Goal: Check status: Check status

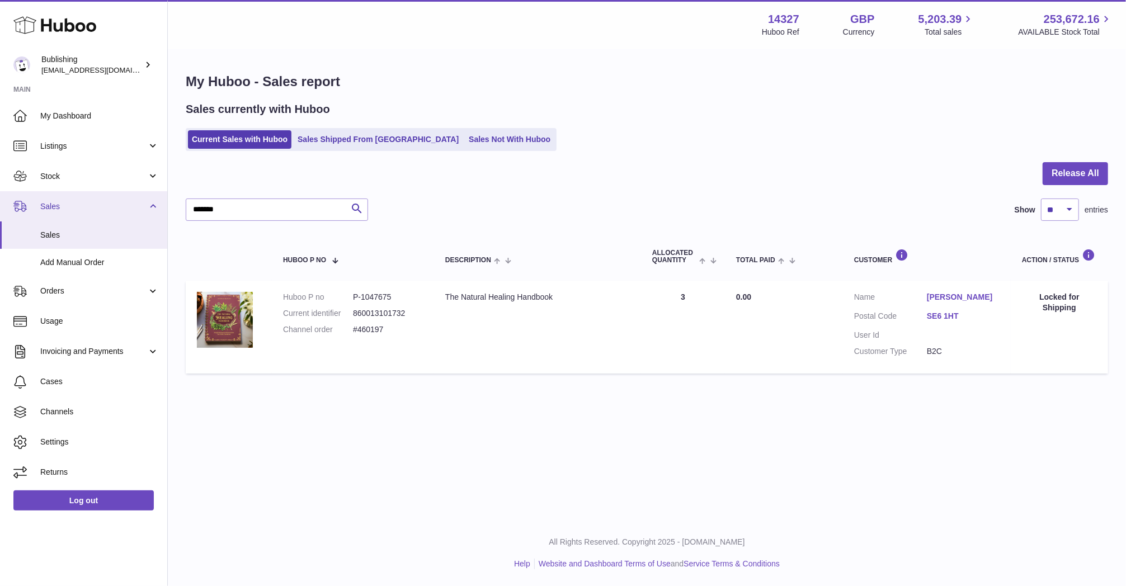
click at [74, 210] on span "Sales" at bounding box center [93, 206] width 107 height 11
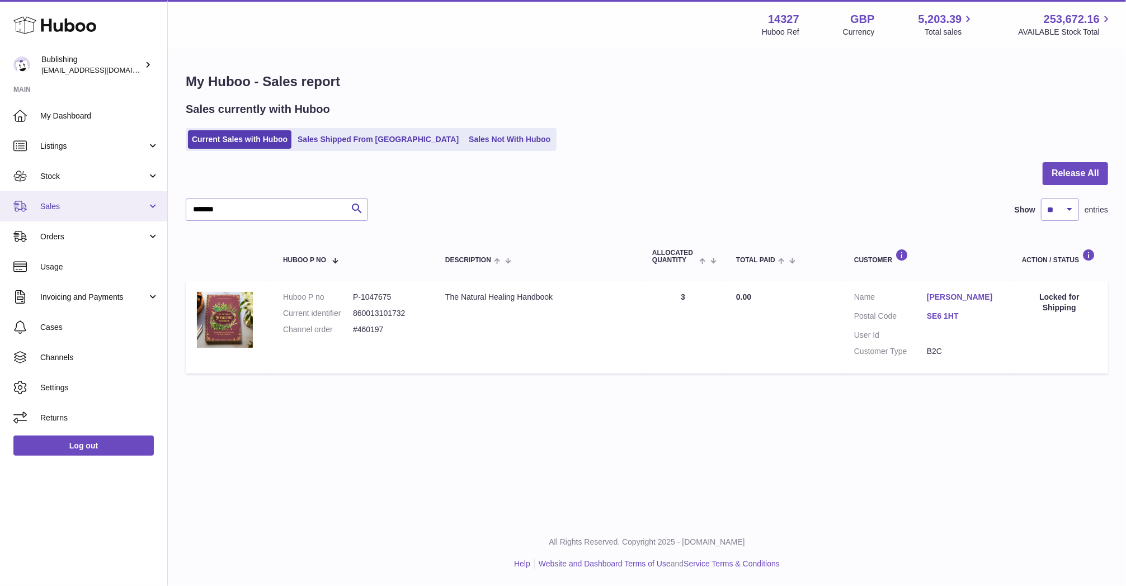
click at [82, 210] on span "Sales" at bounding box center [93, 206] width 107 height 11
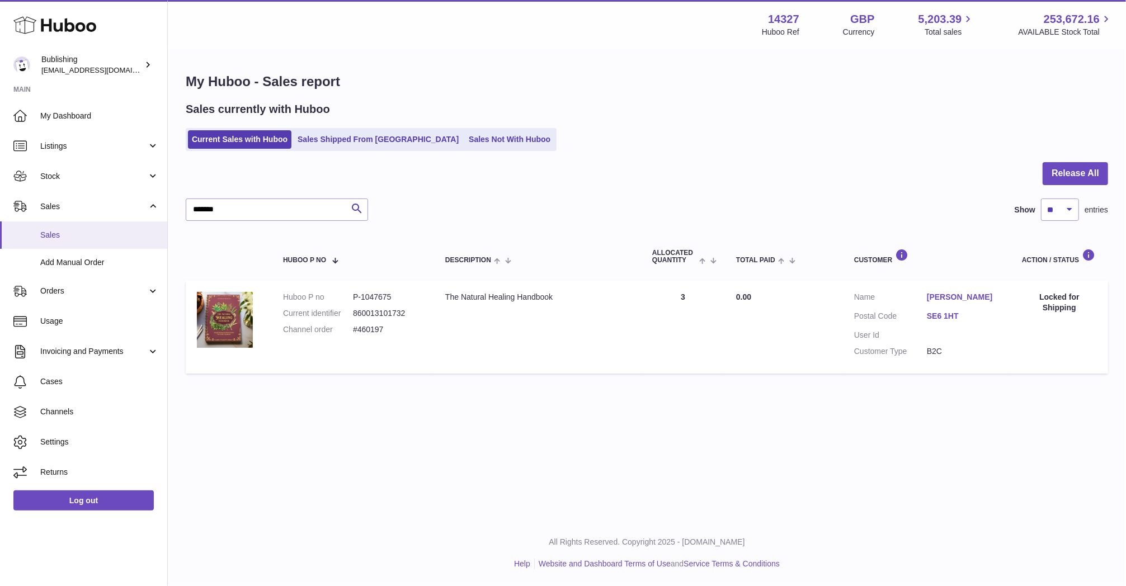
click at [87, 238] on span "Sales" at bounding box center [99, 235] width 119 height 11
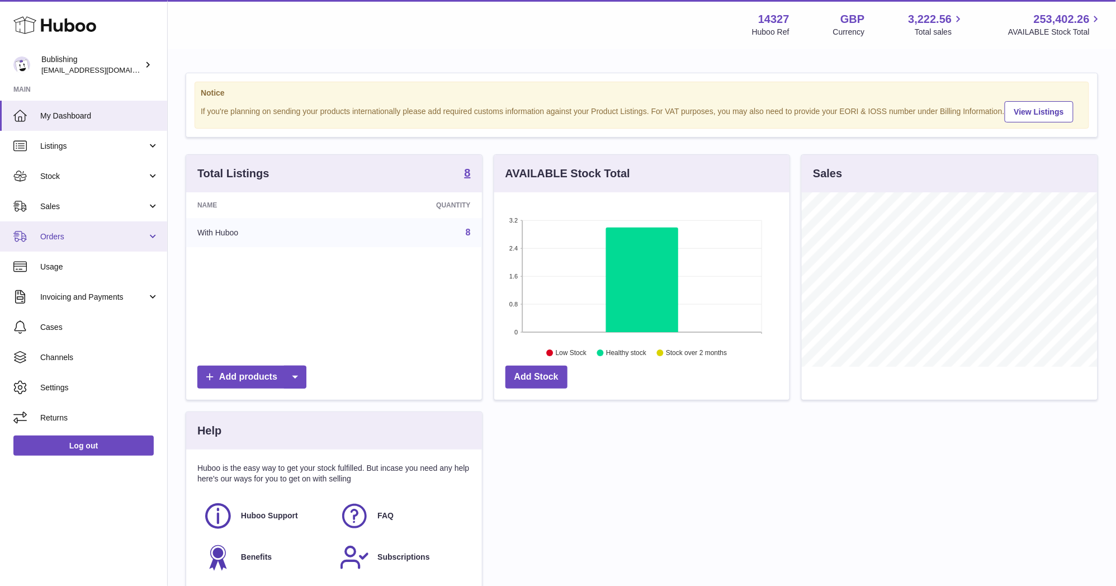
scroll to position [174, 295]
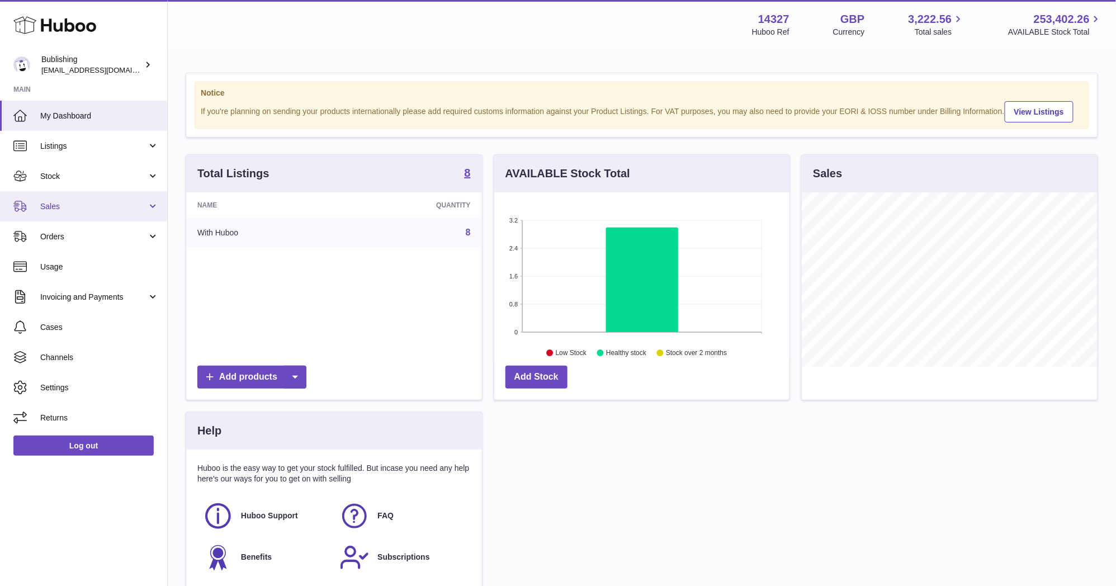
click at [82, 207] on span "Sales" at bounding box center [93, 206] width 107 height 11
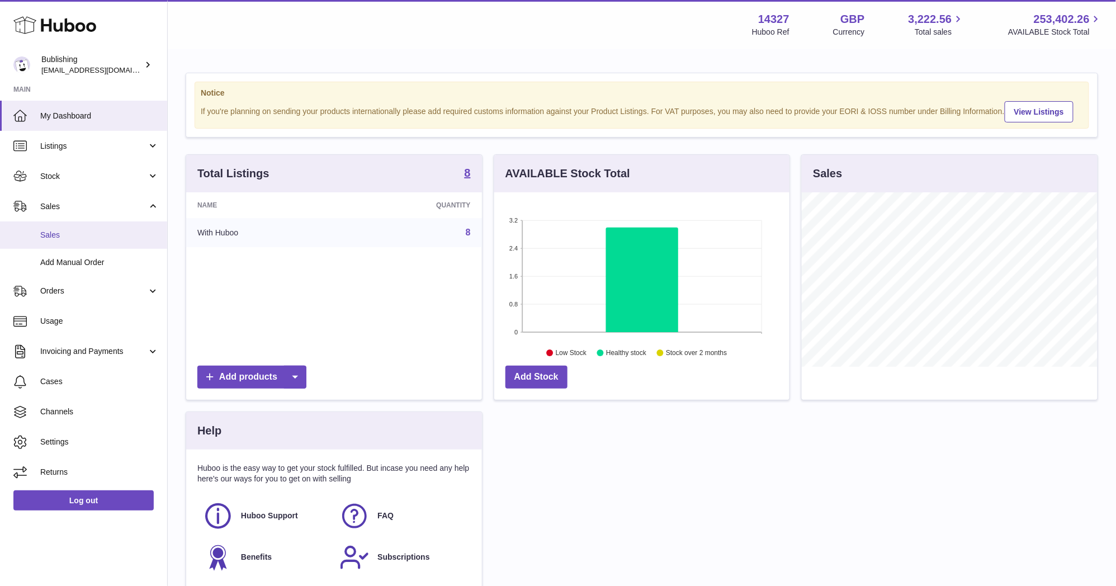
click at [85, 237] on span "Sales" at bounding box center [99, 235] width 119 height 11
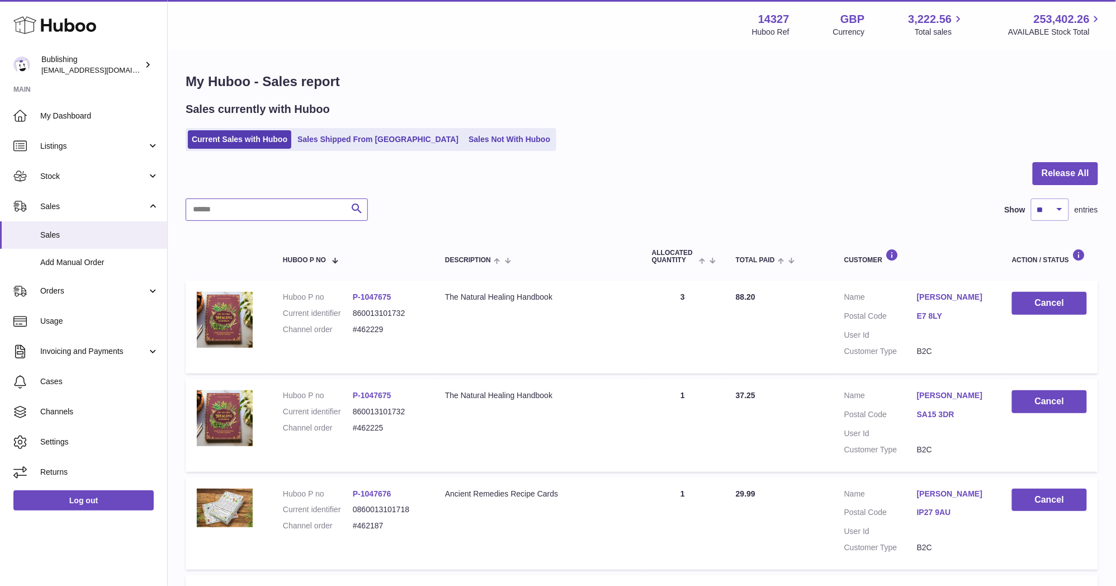
click at [281, 206] on input "text" at bounding box center [277, 210] width 182 height 22
paste input "*******"
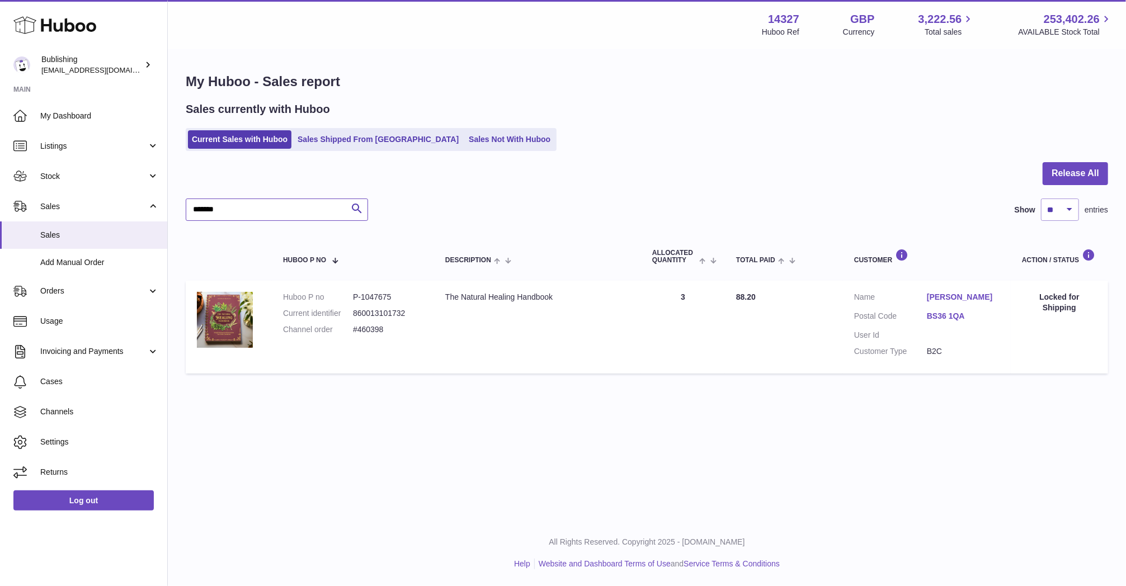
type input "*******"
click at [957, 319] on link "BS36 1QA" at bounding box center [963, 316] width 73 height 11
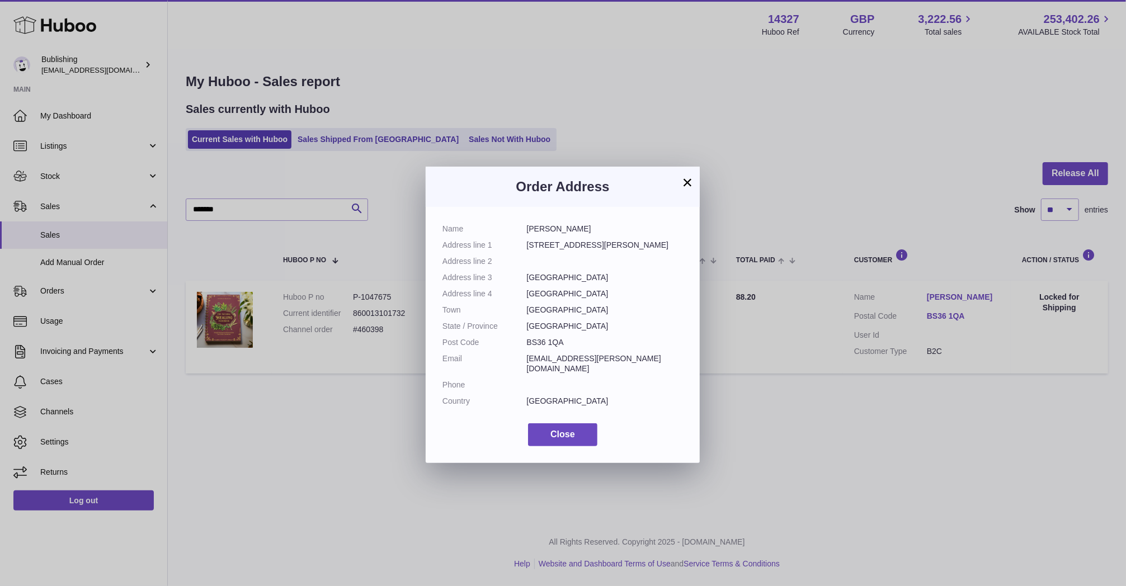
click at [981, 387] on div "× Order Address Name [PERSON_NAME] Address line [STREET_ADDRESS][PERSON_NAME] A…" at bounding box center [563, 310] width 1126 height 586
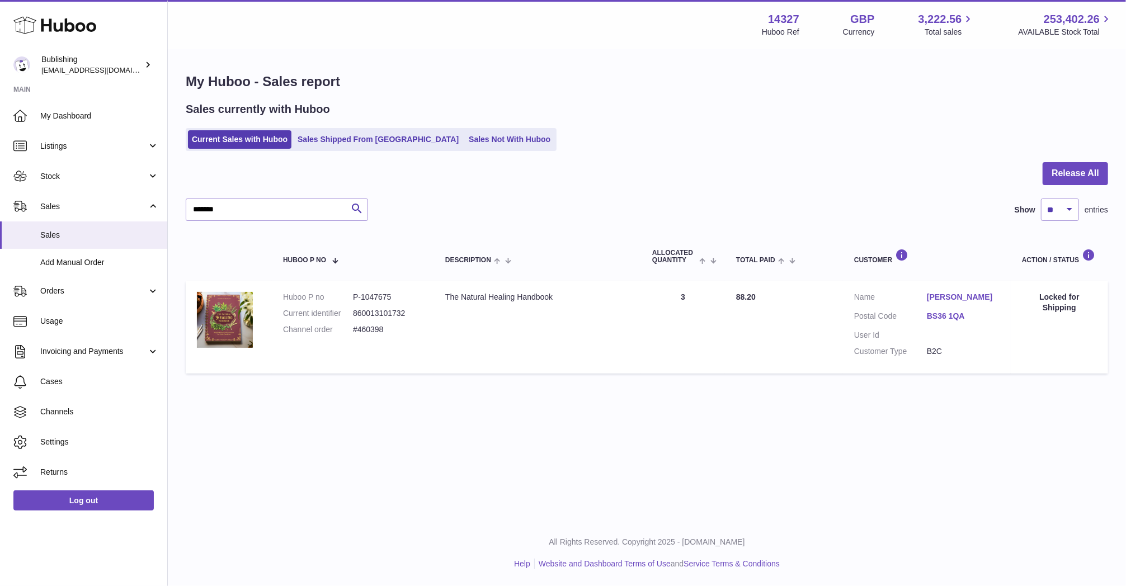
click at [956, 358] on dl "Customer Name [PERSON_NAME] Postal Code BS36 1QA User Id Customer Type B2C" at bounding box center [926, 327] width 145 height 70
click at [1089, 256] on icon at bounding box center [1087, 255] width 13 height 14
click at [929, 310] on dl "Customer Name [PERSON_NAME] Postal Code BS36 1QA User Id Customer Type B2C" at bounding box center [926, 327] width 145 height 70
